Goal: Information Seeking & Learning: Learn about a topic

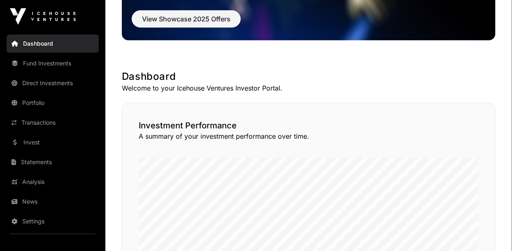
scroll to position [99, 0]
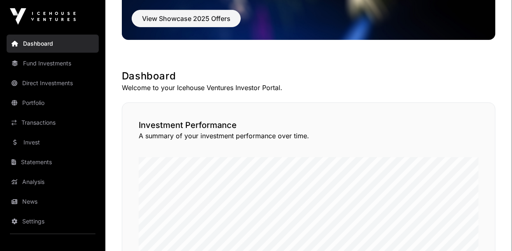
click at [26, 200] on link "News" at bounding box center [53, 202] width 92 height 18
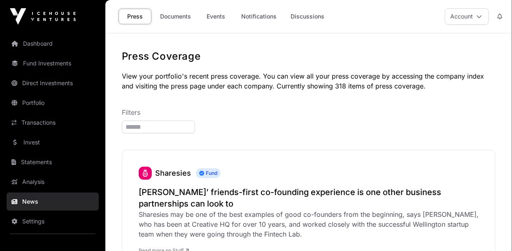
click at [29, 41] on link "Dashboard" at bounding box center [53, 44] width 92 height 18
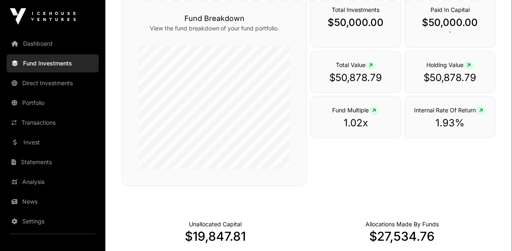
scroll to position [312, 0]
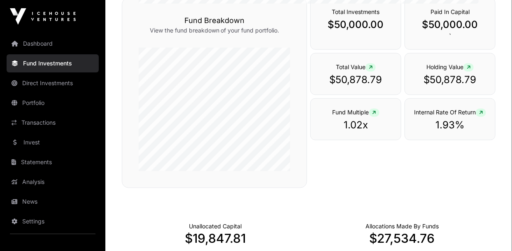
click at [36, 85] on link "Direct Investments" at bounding box center [53, 83] width 92 height 18
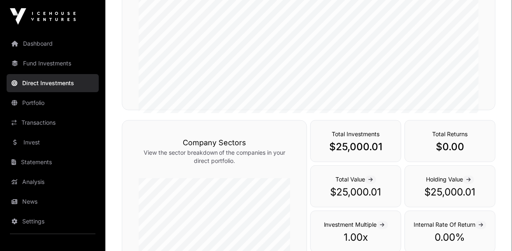
scroll to position [158, 0]
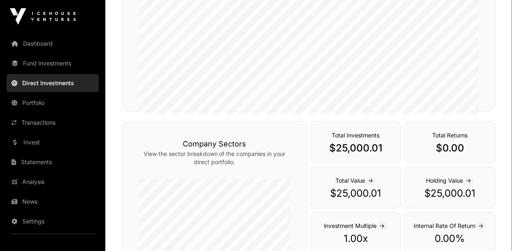
click at [25, 44] on link "Dashboard" at bounding box center [53, 44] width 92 height 18
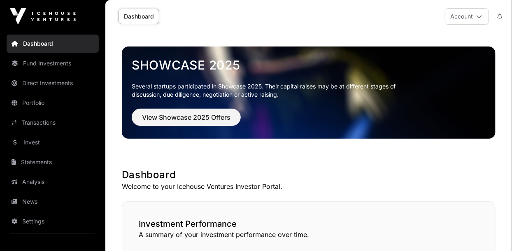
click at [26, 144] on link "Invest" at bounding box center [53, 142] width 92 height 18
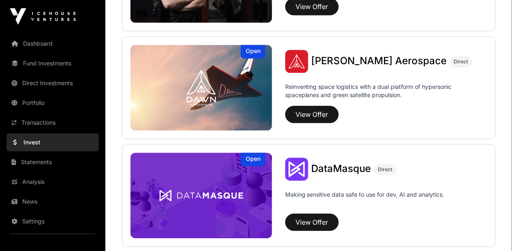
scroll to position [825, 0]
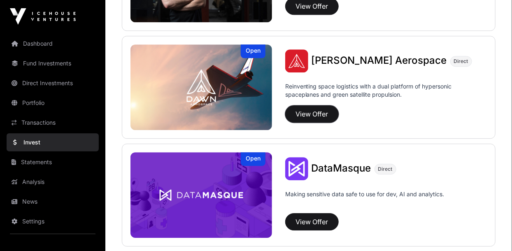
click at [300, 110] on button "View Offer" at bounding box center [312, 113] width 54 height 17
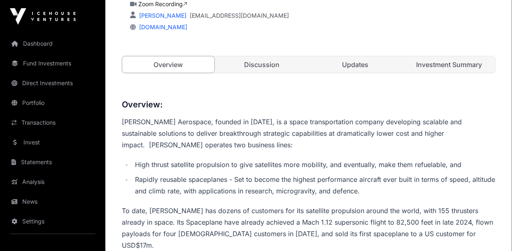
scroll to position [185, 0]
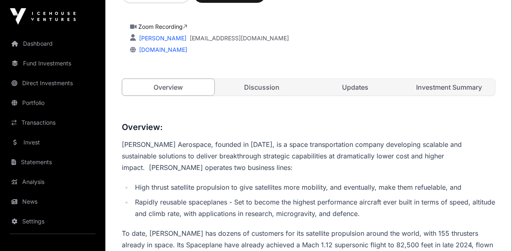
click at [258, 87] on link "Discussion" at bounding box center [262, 87] width 92 height 16
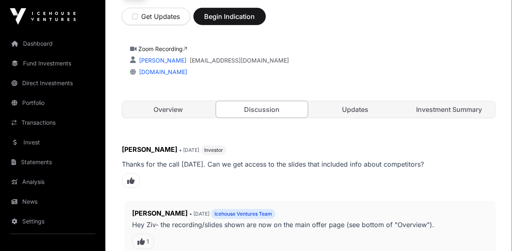
scroll to position [159, 0]
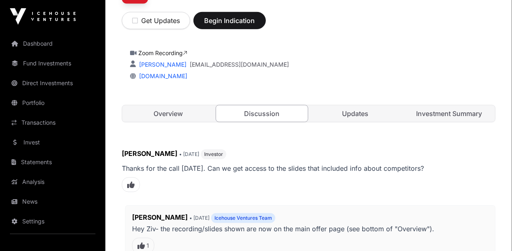
click at [349, 112] on link "Updates" at bounding box center [356, 113] width 92 height 16
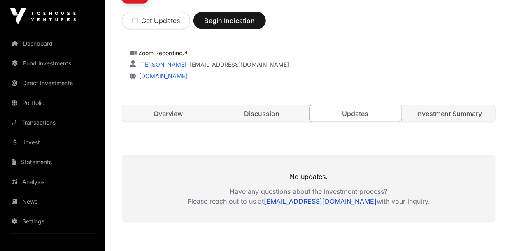
scroll to position [144, 0]
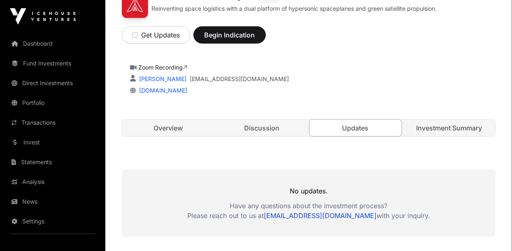
click at [431, 128] on link "Investment Summary" at bounding box center [449, 128] width 92 height 16
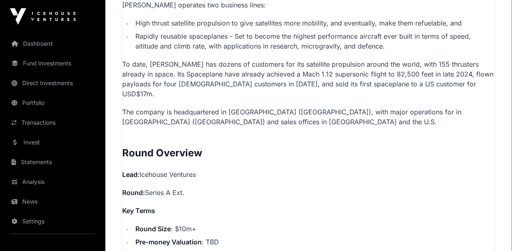
scroll to position [604, 0]
